Goal: Task Accomplishment & Management: Use online tool/utility

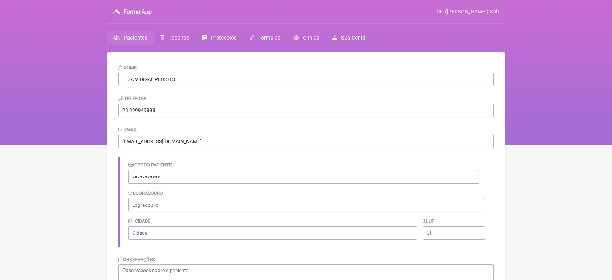
scroll to position [191, 0]
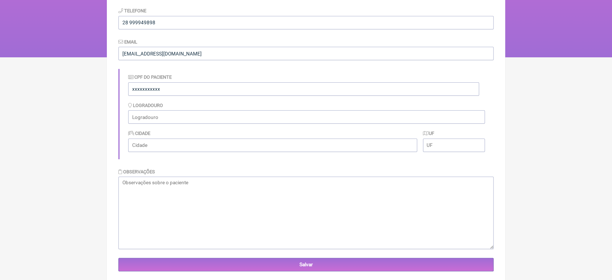
scroll to position [191, 0]
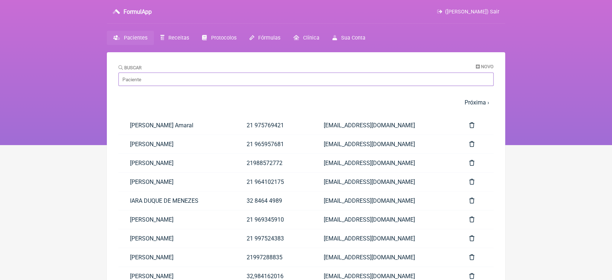
click at [252, 82] on input "Buscar" at bounding box center [306, 78] width 375 height 13
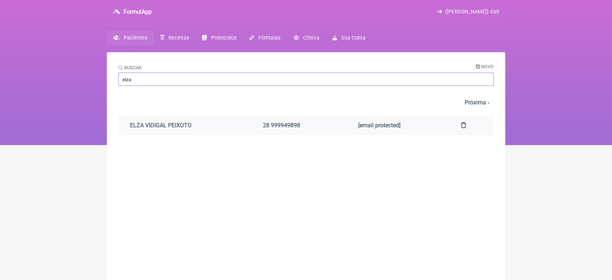
type input "elza"
click at [186, 126] on link "ELZA VIDIGAL PEIXOTO" at bounding box center [185, 125] width 133 height 18
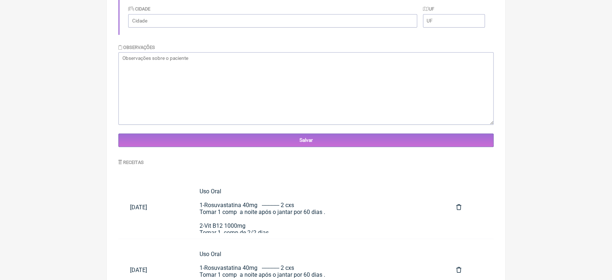
scroll to position [254, 0]
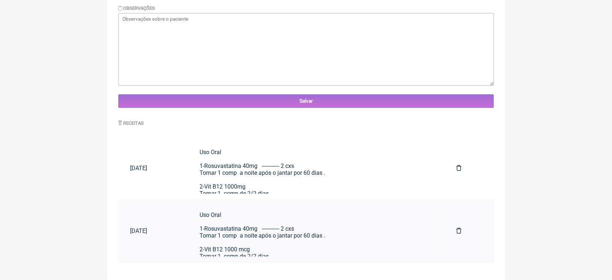
click at [251, 232] on div "Uso Oral 1-Rosuvastatina 40mg ------------ 2 cxs Tomar 1 comp a noite após o ja…" at bounding box center [317, 245] width 234 height 69
click at [168, 46] on textarea at bounding box center [306, 49] width 375 height 72
paste textarea "Paciente: Rael Policarpo dos Santos CPF: 336.597.758-94 AO PLANO DE SAÚDE ASSUN…"
type textarea "Paciente: Rael Policarpo dos Santos CPF: 336.597.758-94 AO PLANO DE SAÚDE ASSUN…"
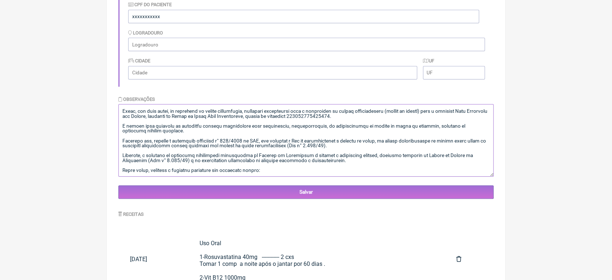
scroll to position [0, 0]
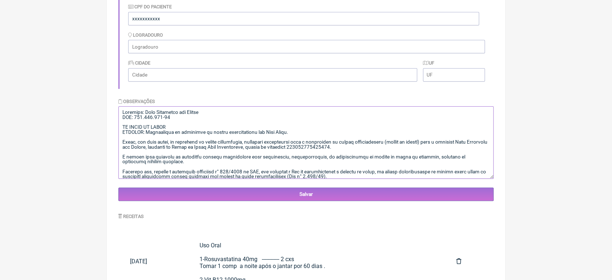
drag, startPoint x: 267, startPoint y: 175, endPoint x: 80, endPoint y: 6, distance: 251.4
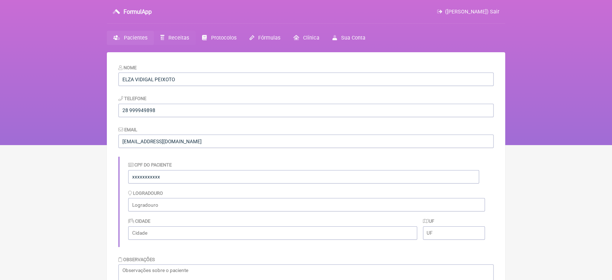
click at [170, 32] on link "Receitas" at bounding box center [175, 38] width 42 height 14
click at [178, 38] on span "Receitas" at bounding box center [179, 38] width 21 height 6
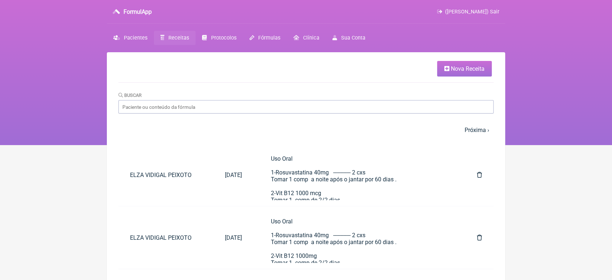
click at [473, 62] on link "Nova Receita" at bounding box center [464, 69] width 55 height 16
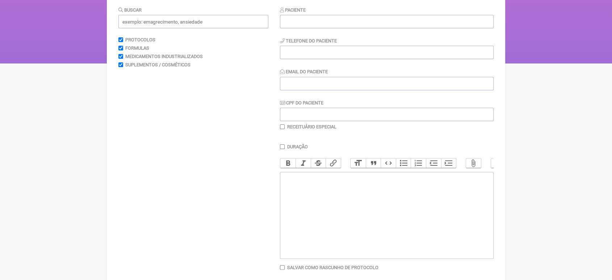
scroll to position [120, 0]
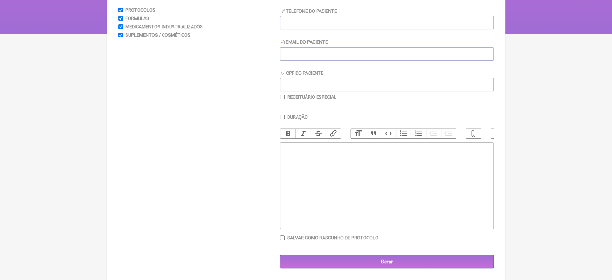
click at [408, 202] on trix-editor at bounding box center [387, 185] width 214 height 87
paste trix-editor "<div>Paciente: Rael Policarpo dos Santos<br>CPF: 336.597.758-94<br><br>AO PLANO…"
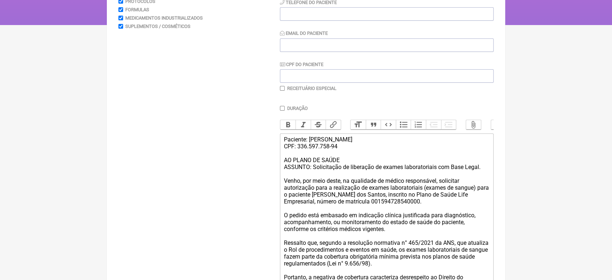
type trix-editor "<div>Paciente: Rael Policarpo dos Santos<br>CPF: 336.597.758-94<br><br>AO PLANO…"
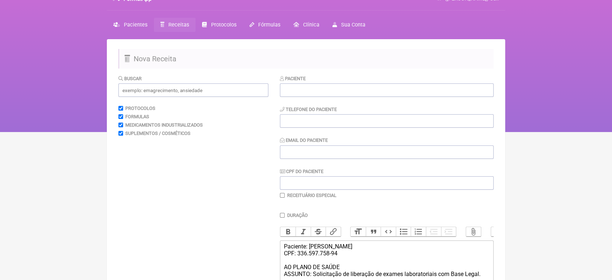
scroll to position [16, 0]
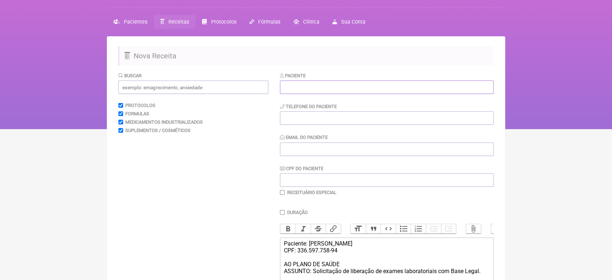
click at [433, 84] on input "text" at bounding box center [387, 86] width 214 height 13
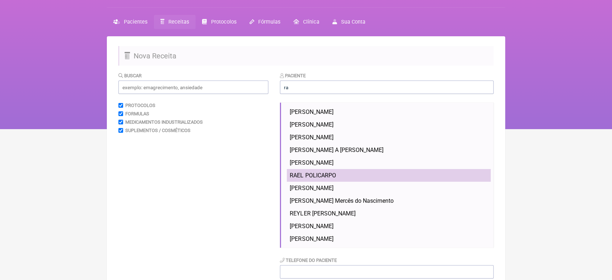
click at [345, 171] on li "RAEL POLICARPO" at bounding box center [389, 175] width 204 height 13
type input "RAEL POLICARPO"
type input "21 992725333"
type input "VINI_PASCHOAL@YAHOO.COM.BR"
type input "33659775894"
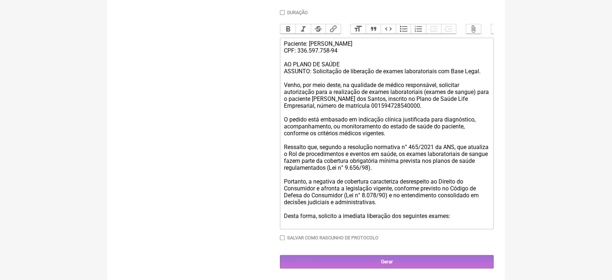
scroll to position [229, 0]
click at [282, 238] on input "Salvar como rascunho de Protocolo" at bounding box center [282, 237] width 5 height 5
checkbox input "true"
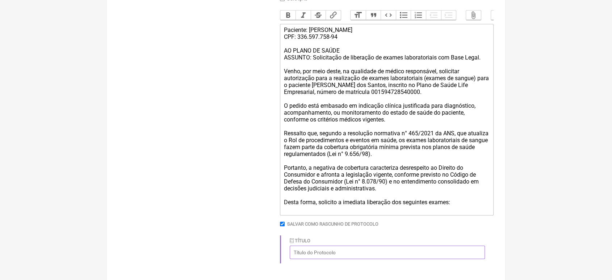
click at [375, 259] on input "Título" at bounding box center [387, 251] width 195 height 13
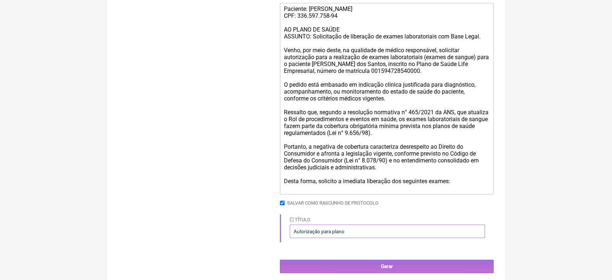
scroll to position [270, 0]
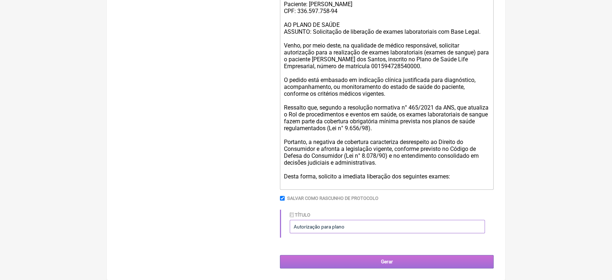
type input "Autorização para plano"
click at [369, 262] on input "Gerar" at bounding box center [387, 261] width 214 height 13
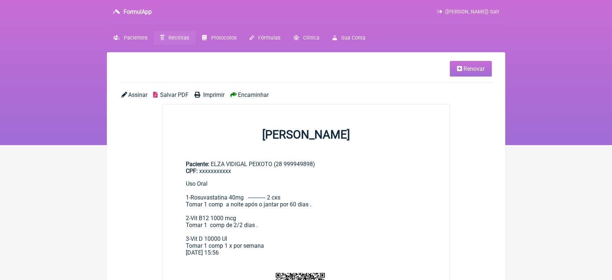
click at [243, 93] on span "Encaminhar" at bounding box center [253, 94] width 31 height 7
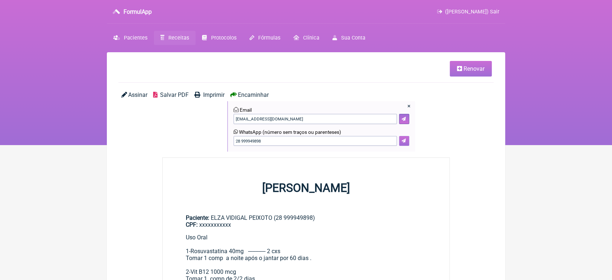
click at [403, 142] on icon at bounding box center [404, 140] width 4 height 4
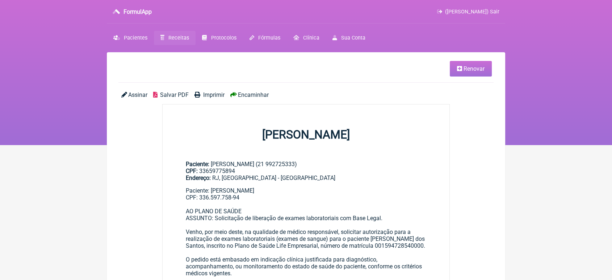
click at [261, 95] on span "Encaminhar" at bounding box center [253, 94] width 31 height 7
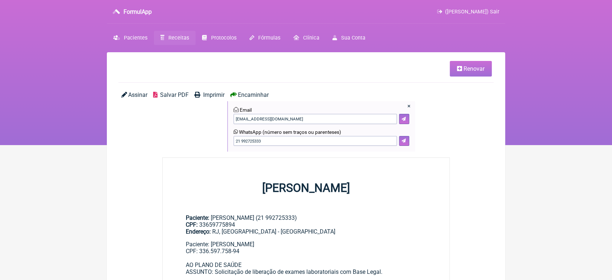
click at [410, 139] on div "× Email VINI_PASCHOAL@YAHOO.COM.BR WhatsApp (número sem traços ou parenteses) 2…" at bounding box center [322, 126] width 188 height 50
click at [402, 141] on icon at bounding box center [404, 140] width 4 height 4
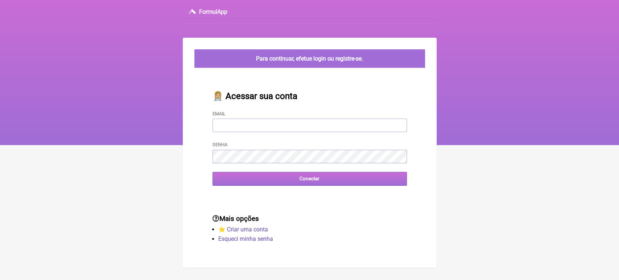
type input "[EMAIL_ADDRESS][DOMAIN_NAME]"
click at [282, 182] on input "Conectar" at bounding box center [309, 178] width 194 height 13
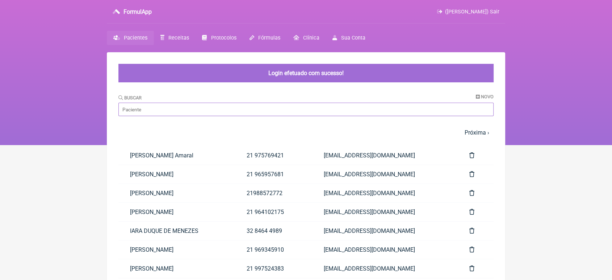
click at [228, 109] on input "Buscar" at bounding box center [306, 109] width 375 height 13
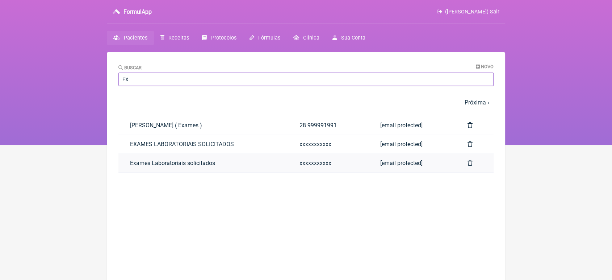
type input "EX"
click at [143, 163] on link "Exames Laboratoriais solicitados" at bounding box center [204, 163] width 170 height 18
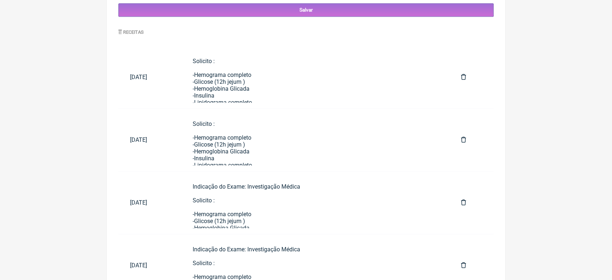
scroll to position [352, 0]
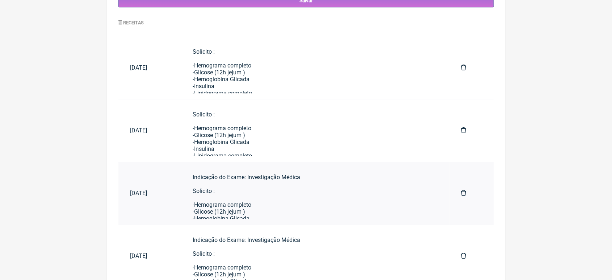
click at [319, 191] on div "Indicação do Exame: Investigação Médica Solicito : -Hemograma completo -Glicose…" at bounding box center [315, 280] width 245 height 213
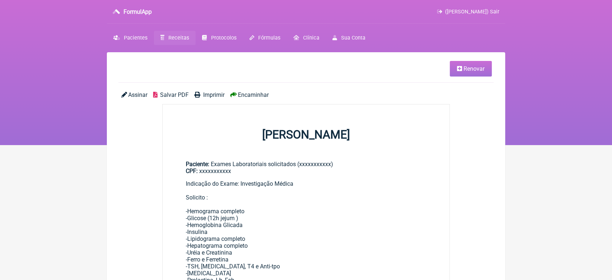
click at [473, 73] on link "Renovar" at bounding box center [471, 69] width 42 height 16
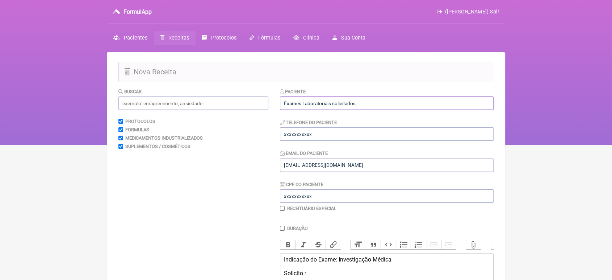
click at [388, 104] on input "Exames Laboratoriais solicitados" at bounding box center [387, 102] width 214 height 13
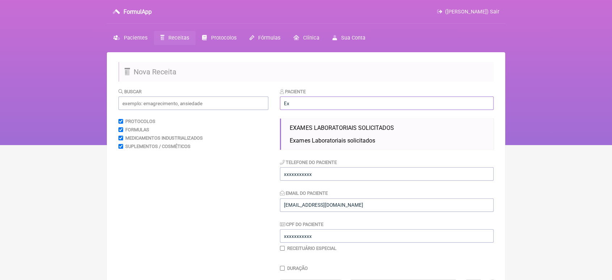
type input "E"
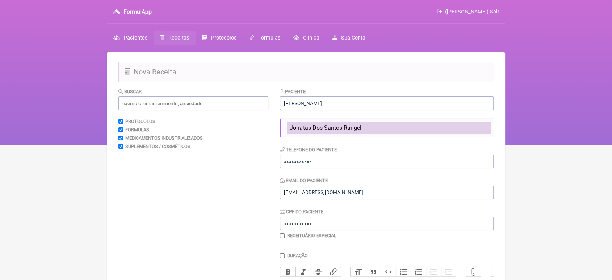
click at [366, 133] on li "Jonatas Dos Santos Rangel" at bounding box center [389, 127] width 204 height 13
type input "Jonatas Dos Santos Rangel"
type input "27 998491151"
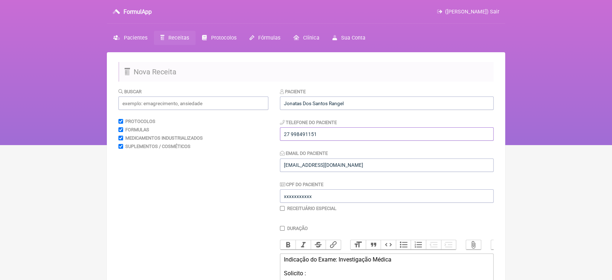
click at [366, 133] on input "27 998491151" at bounding box center [387, 133] width 214 height 13
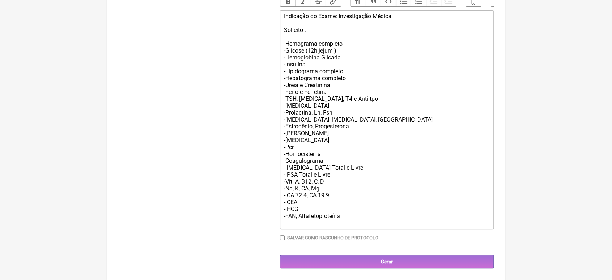
scroll to position [258, 0]
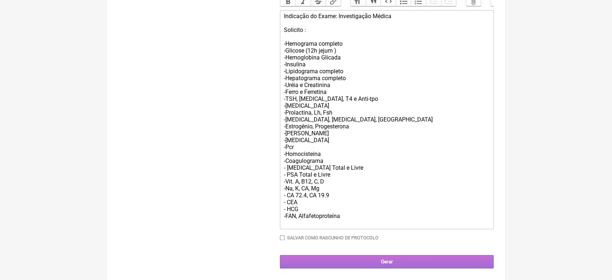
click at [363, 263] on input "Gerar" at bounding box center [387, 261] width 214 height 13
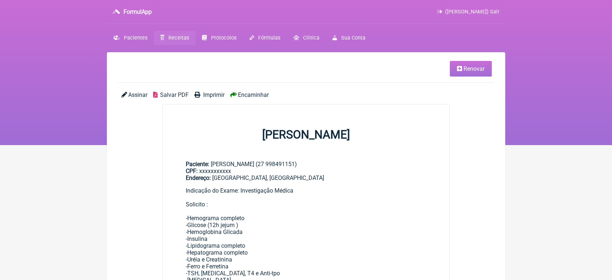
click at [256, 95] on span "Encaminhar" at bounding box center [253, 94] width 31 height 7
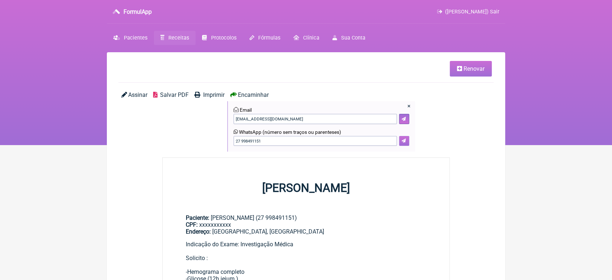
click at [403, 141] on icon at bounding box center [404, 140] width 4 height 4
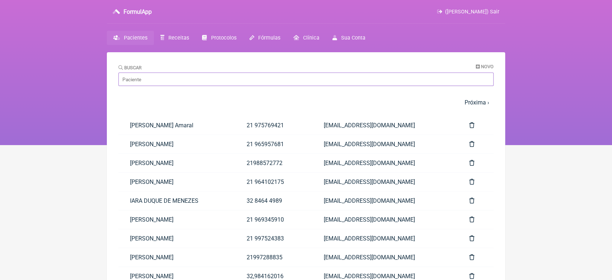
click at [148, 77] on input "Buscar" at bounding box center [306, 78] width 375 height 13
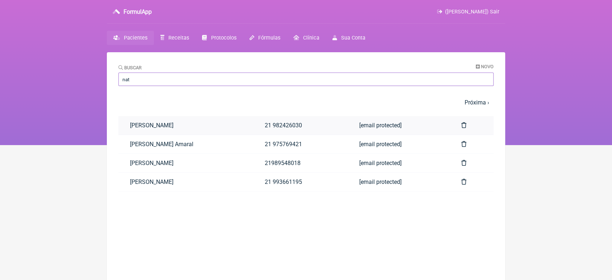
type input "nat"
click at [147, 119] on link "[PERSON_NAME]" at bounding box center [186, 125] width 135 height 18
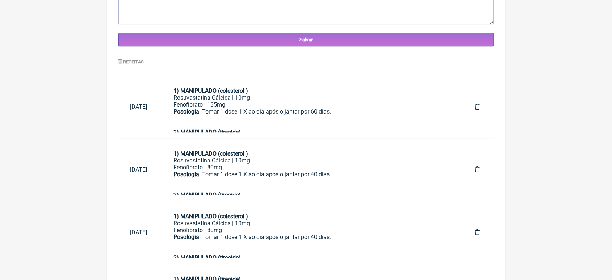
scroll to position [13, 0]
